Goal: Task Accomplishment & Management: Use online tool/utility

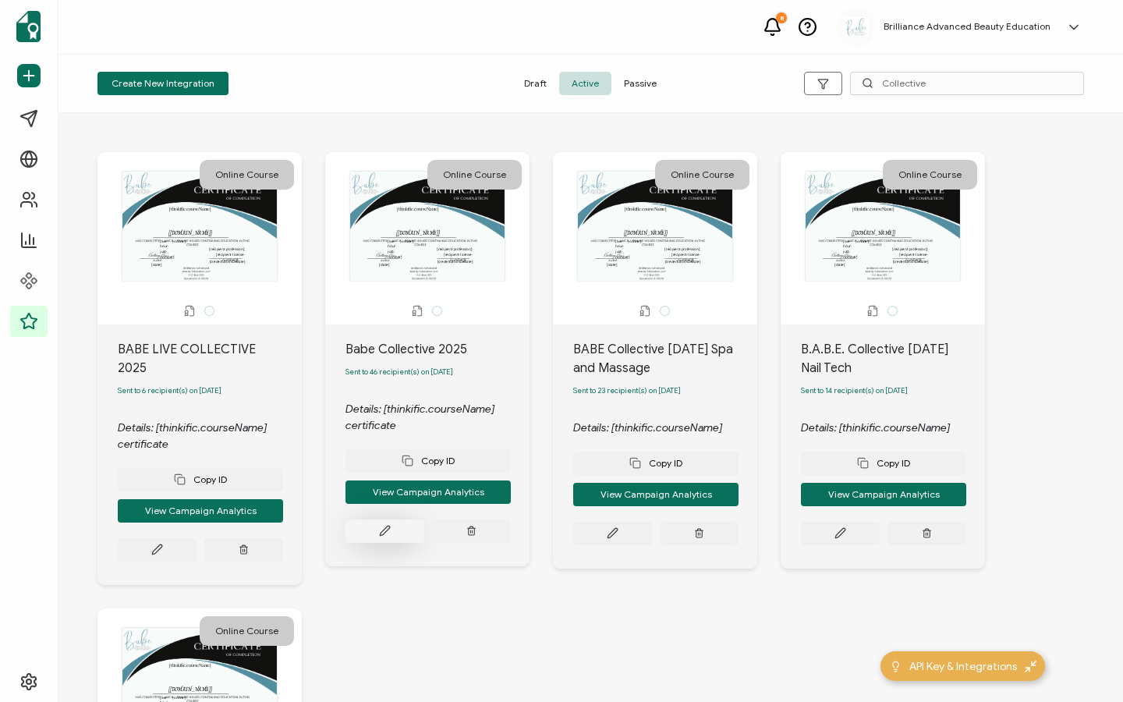
click at [390, 532] on icon at bounding box center [385, 531] width 12 height 12
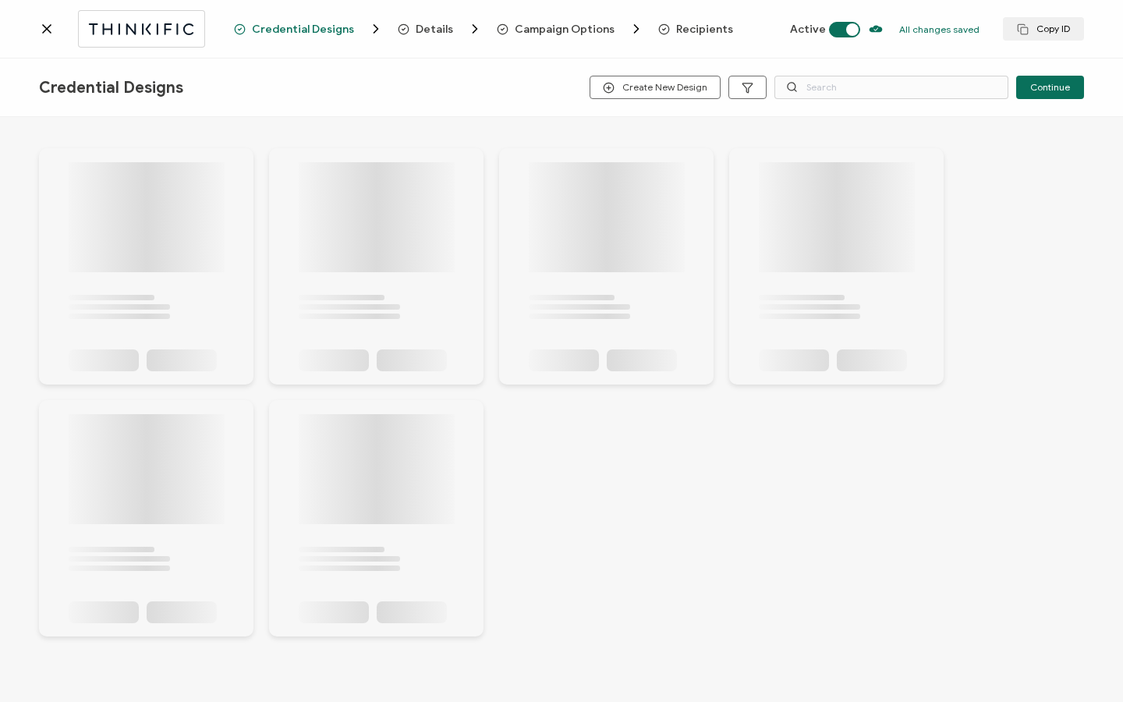
click at [703, 29] on span "Recipients" at bounding box center [704, 29] width 57 height 12
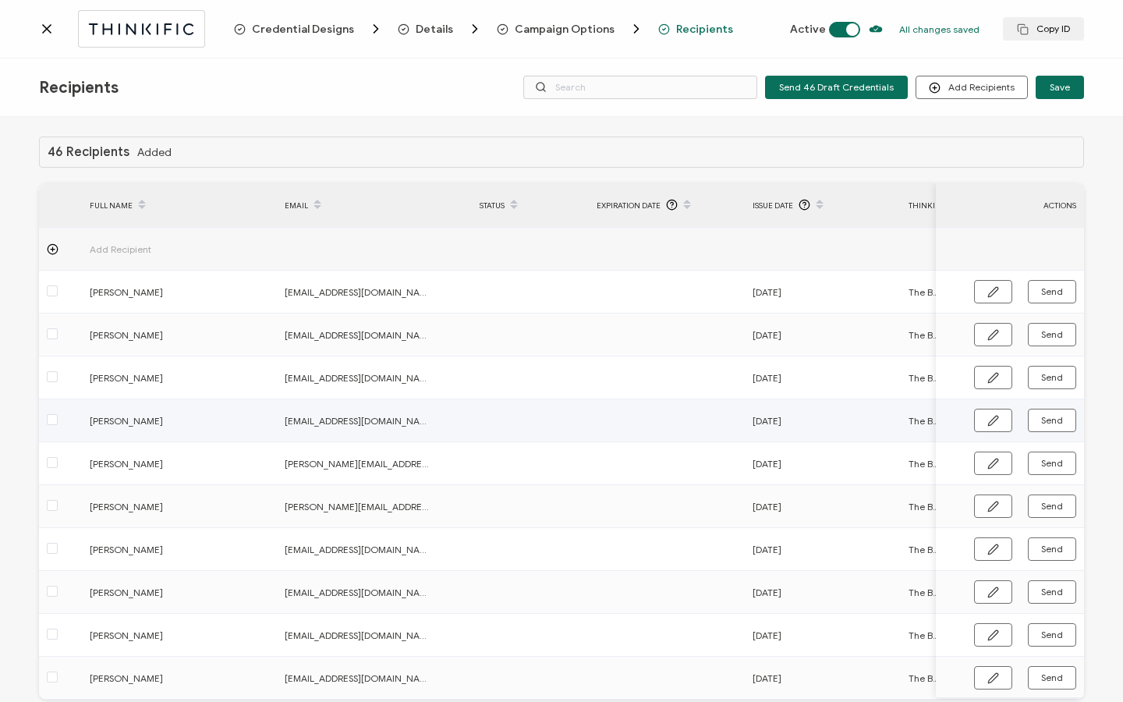
scroll to position [79, 0]
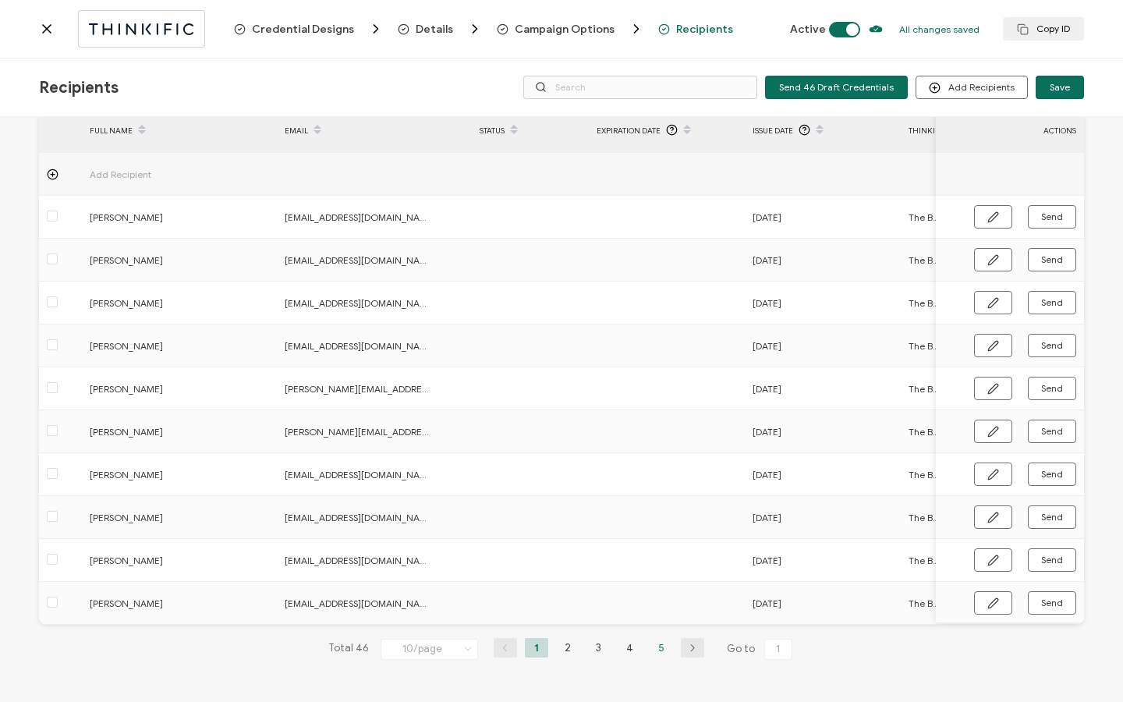
click at [651, 642] on li "5" at bounding box center [660, 647] width 23 height 19
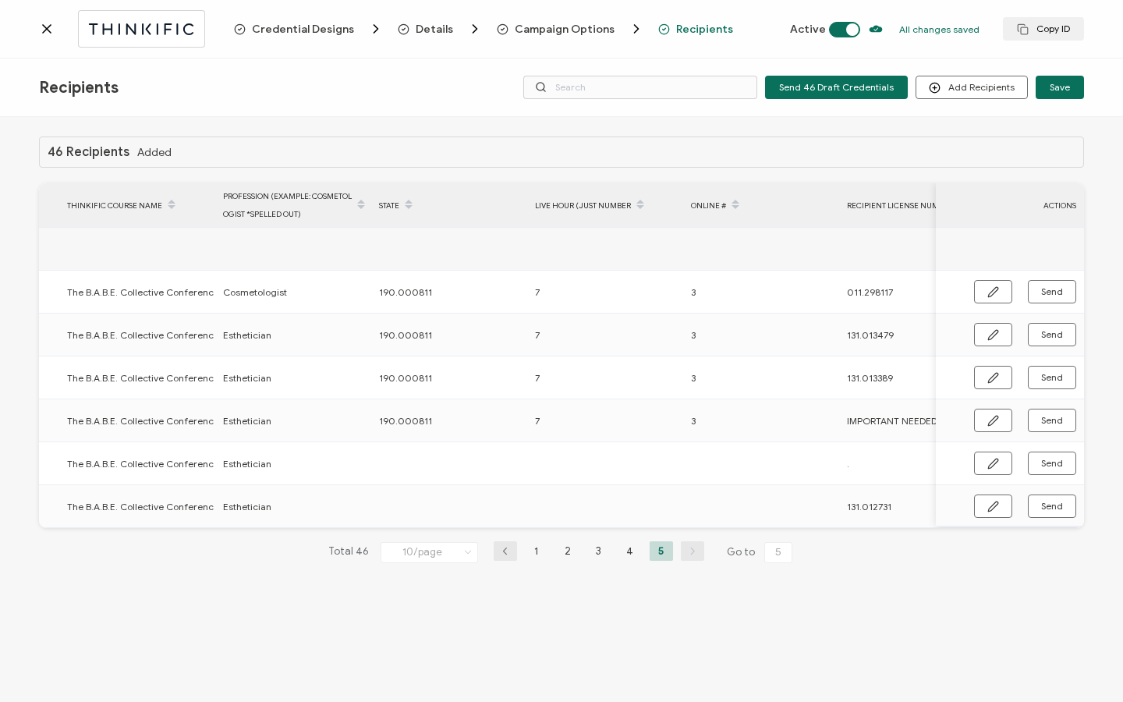
scroll to position [0, 901]
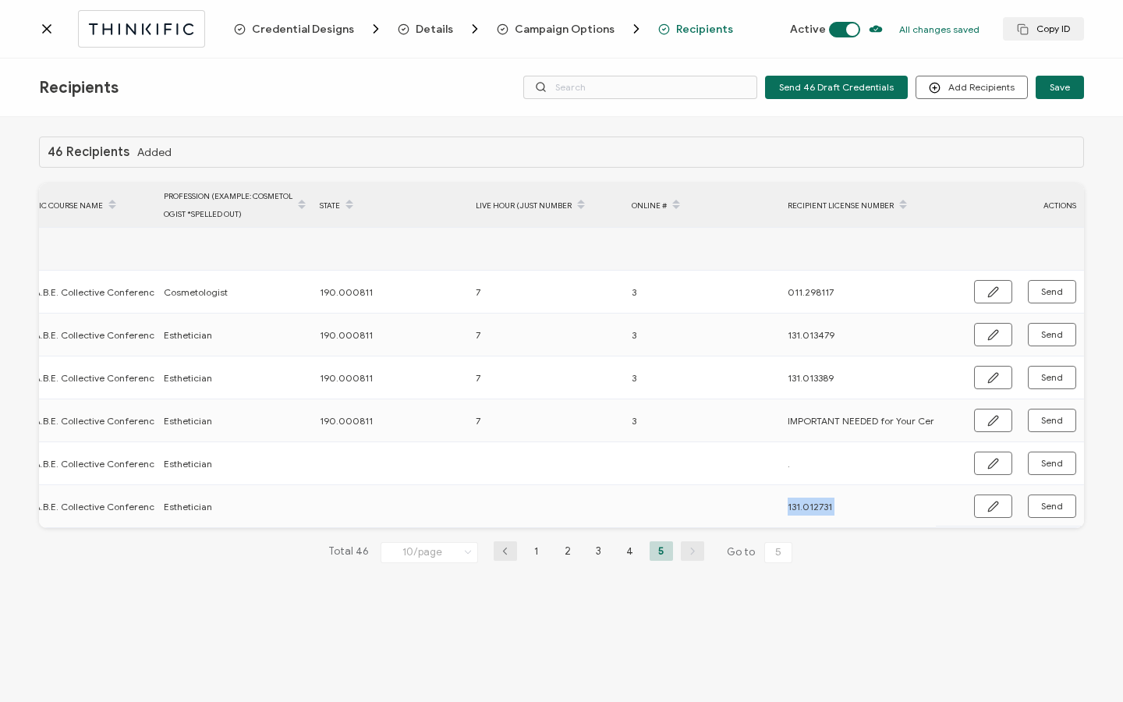
drag, startPoint x: 700, startPoint y: 526, endPoint x: 627, endPoint y: 538, distance: 74.2
click at [627, 538] on div "46 Recipients Added FULL NAME EMAIL Status Expiration Date Issue Date Thinkific…" at bounding box center [561, 361] width 1045 height 451
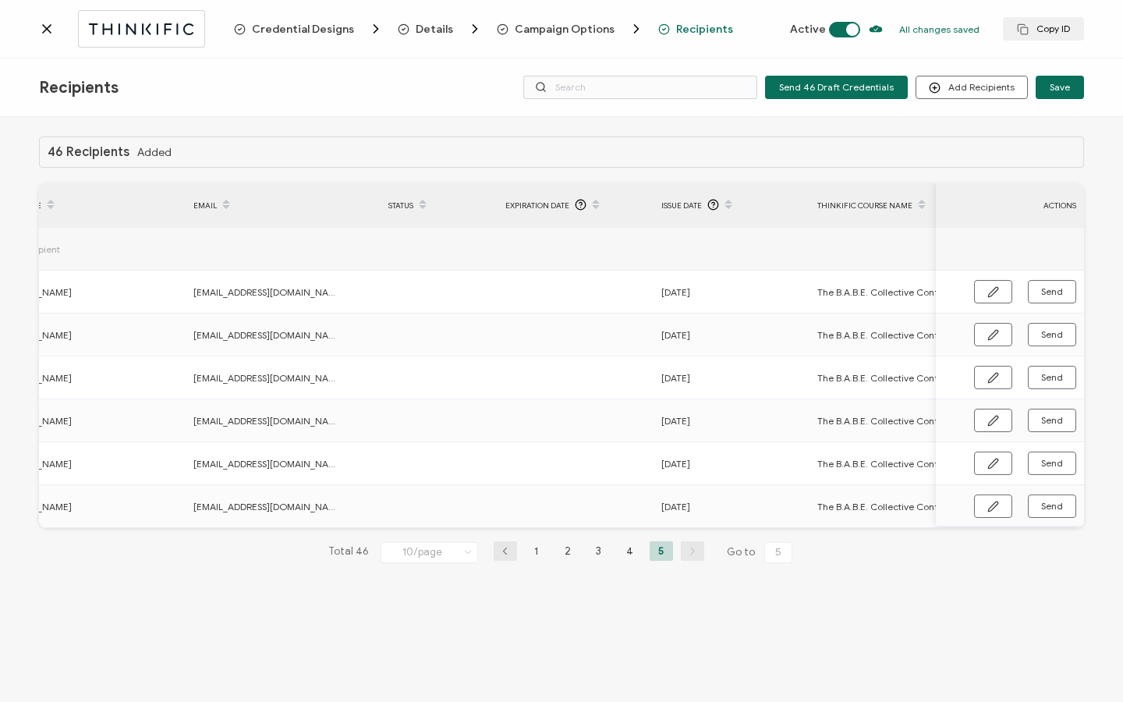
scroll to position [0, 0]
